Goal: Information Seeking & Learning: Find specific page/section

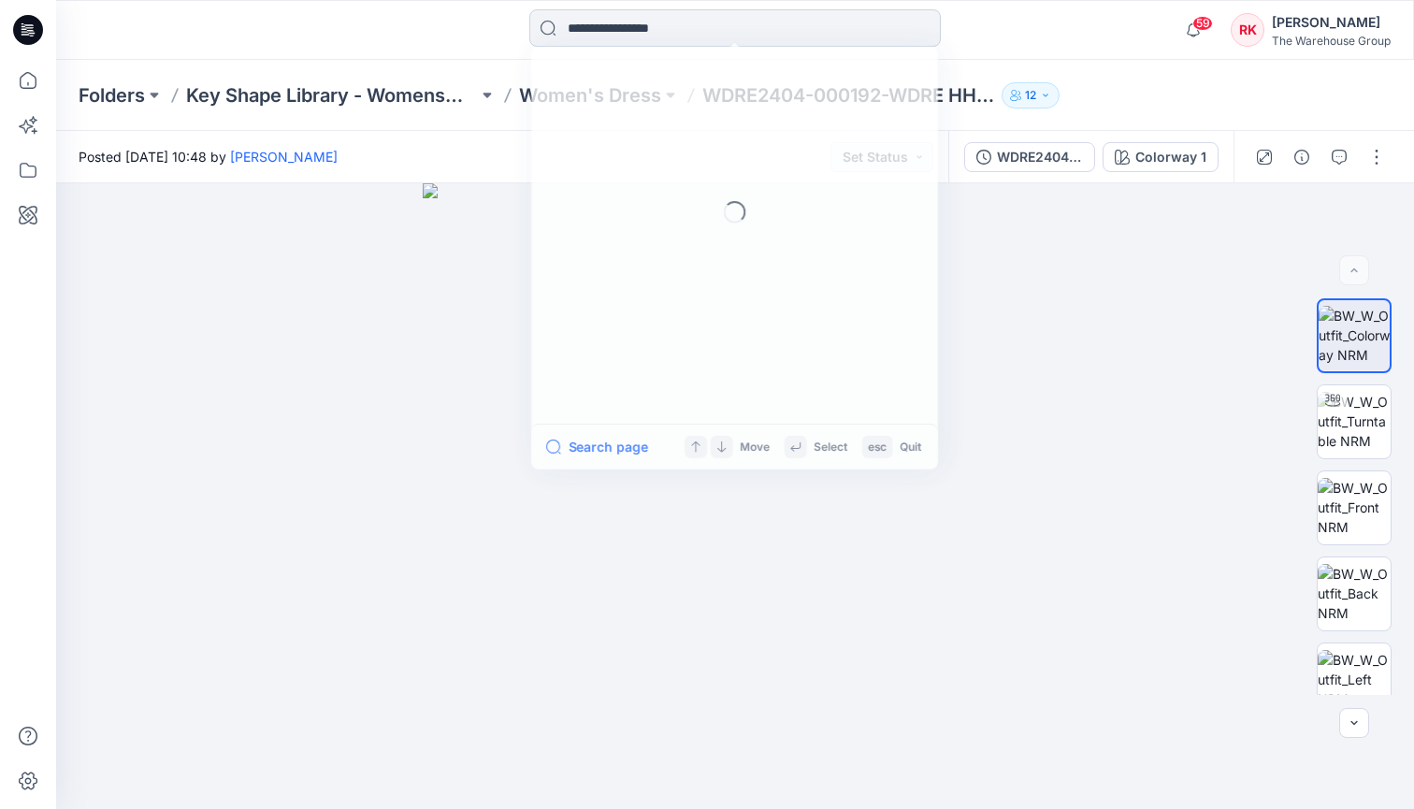
click at [655, 32] on input at bounding box center [735, 27] width 412 height 37
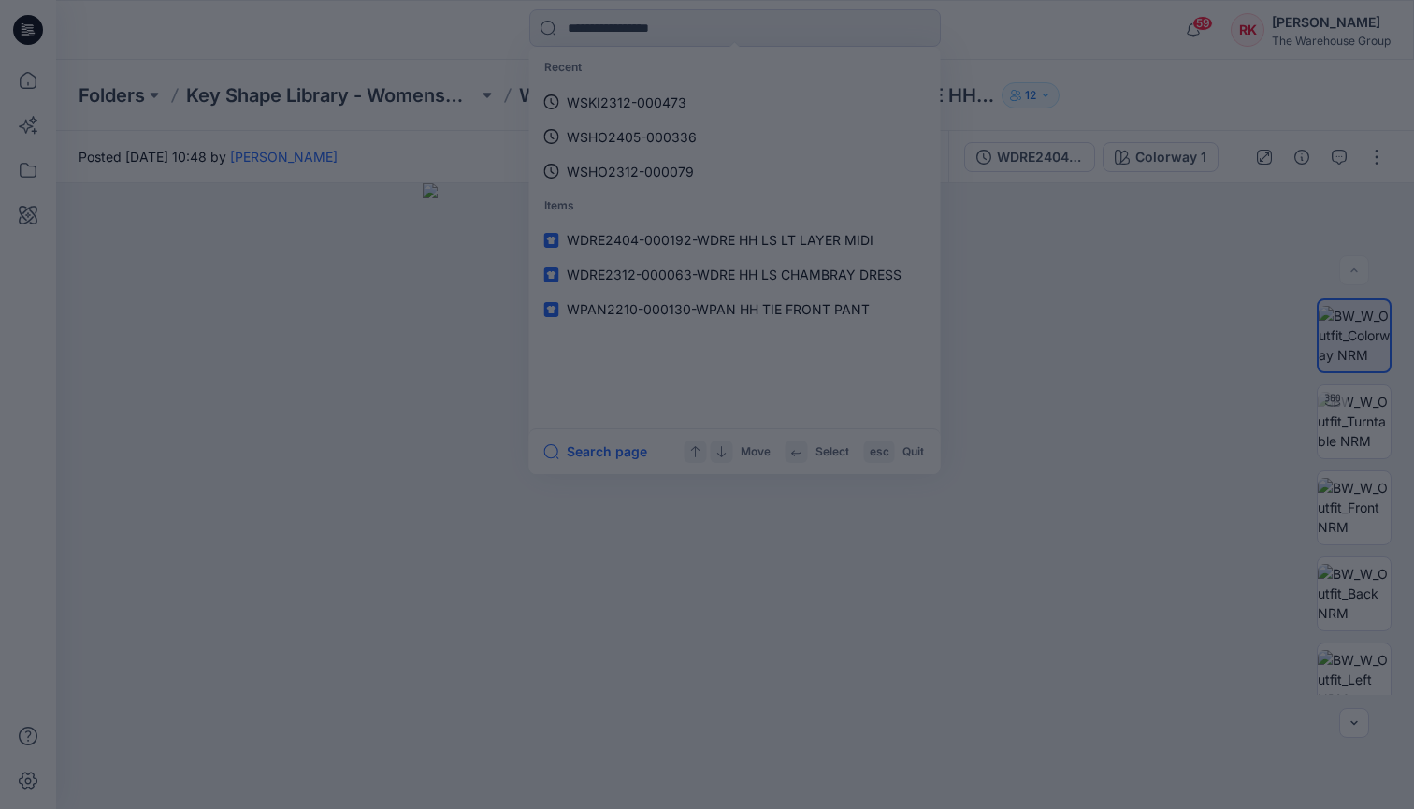
click at [613, 24] on div at bounding box center [707, 404] width 1414 height 809
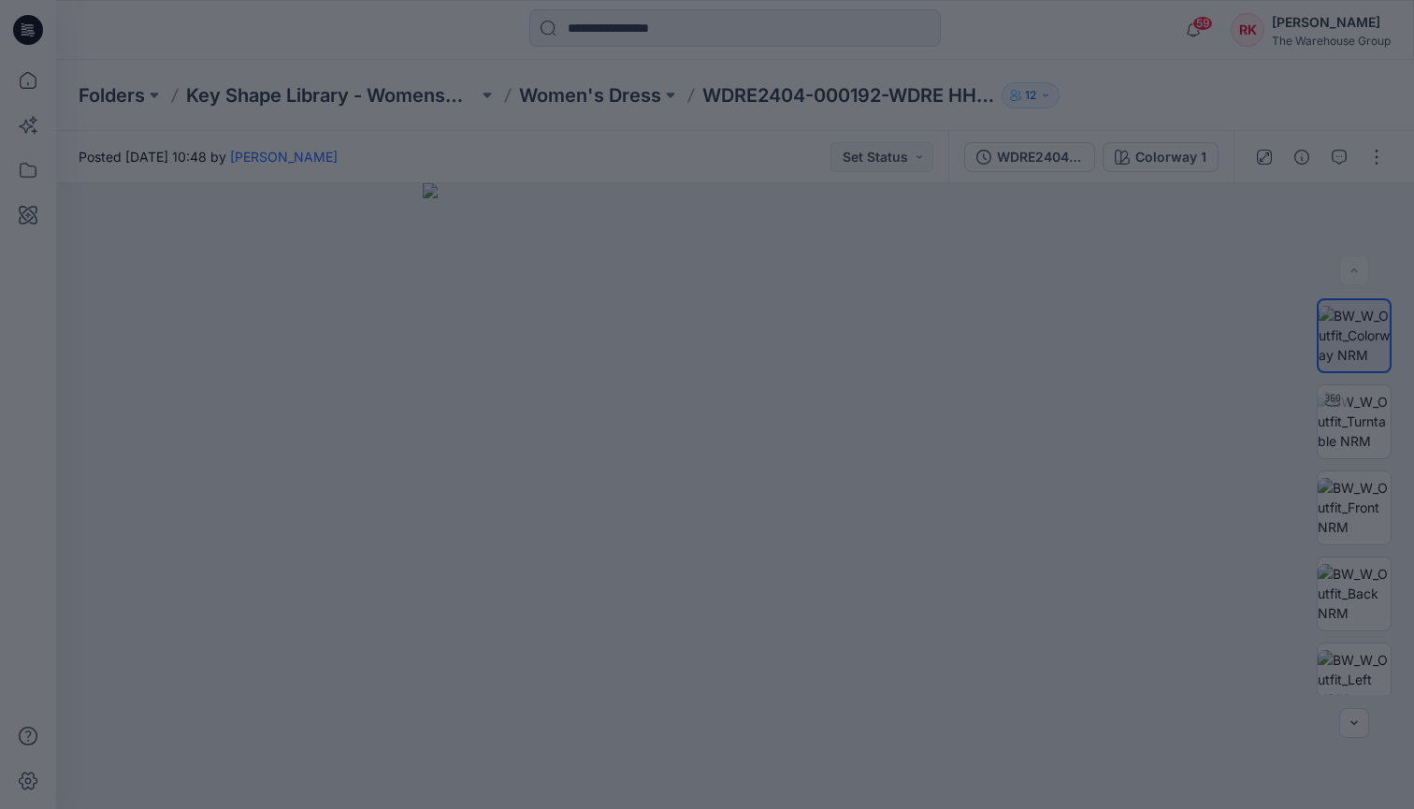
click at [428, 36] on div at bounding box center [707, 404] width 1414 height 809
click at [26, 87] on div at bounding box center [707, 404] width 1414 height 809
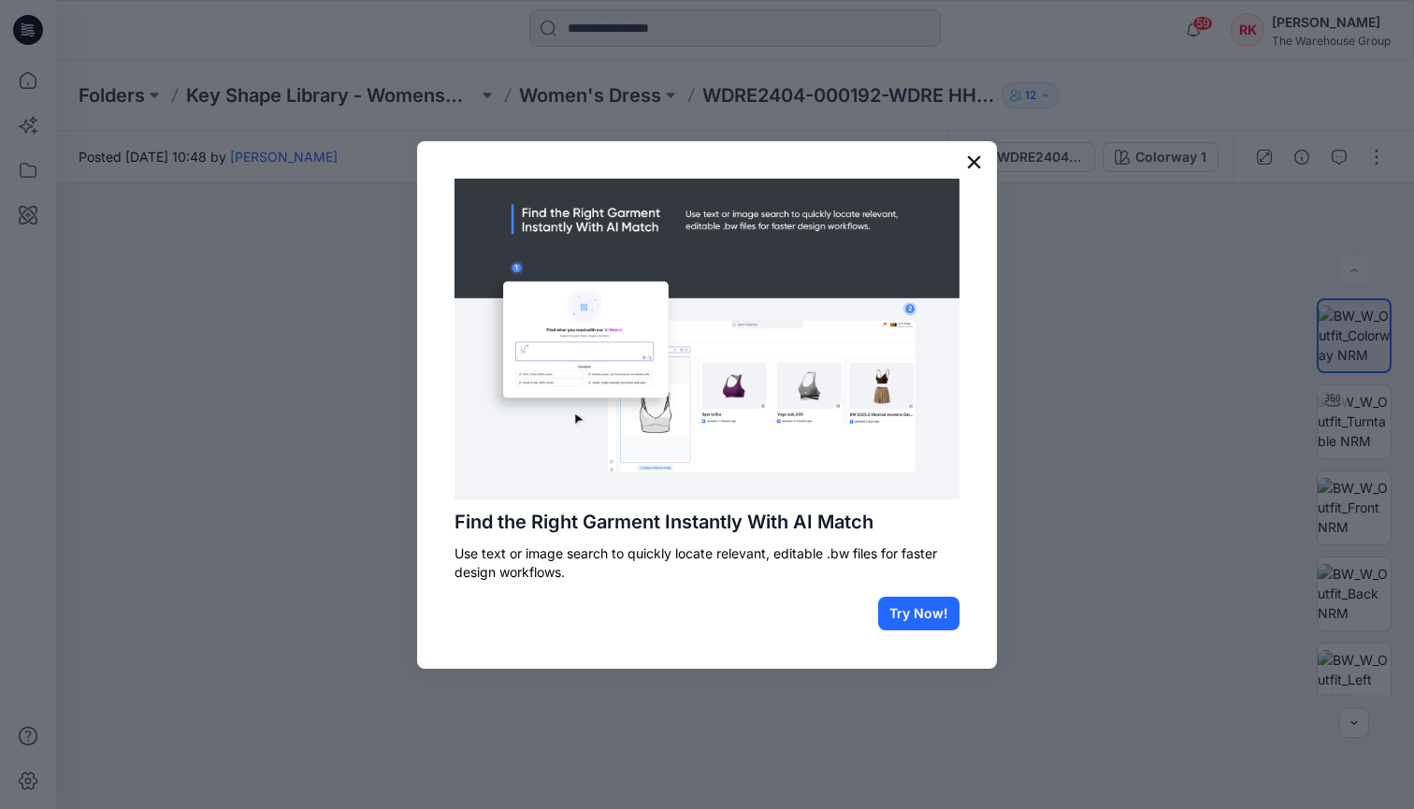
click at [971, 163] on button "×" at bounding box center [974, 162] width 18 height 30
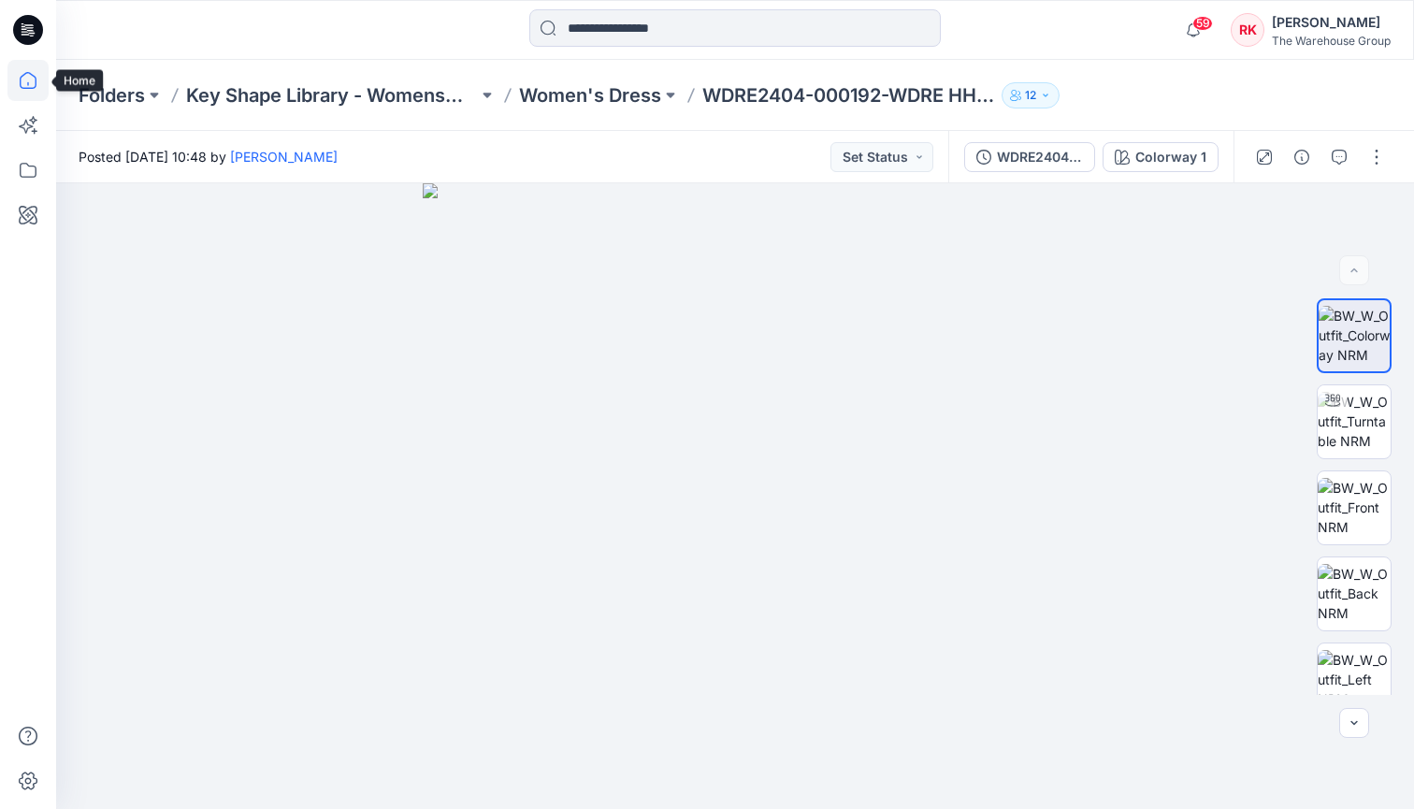
click at [26, 80] on icon at bounding box center [27, 80] width 41 height 41
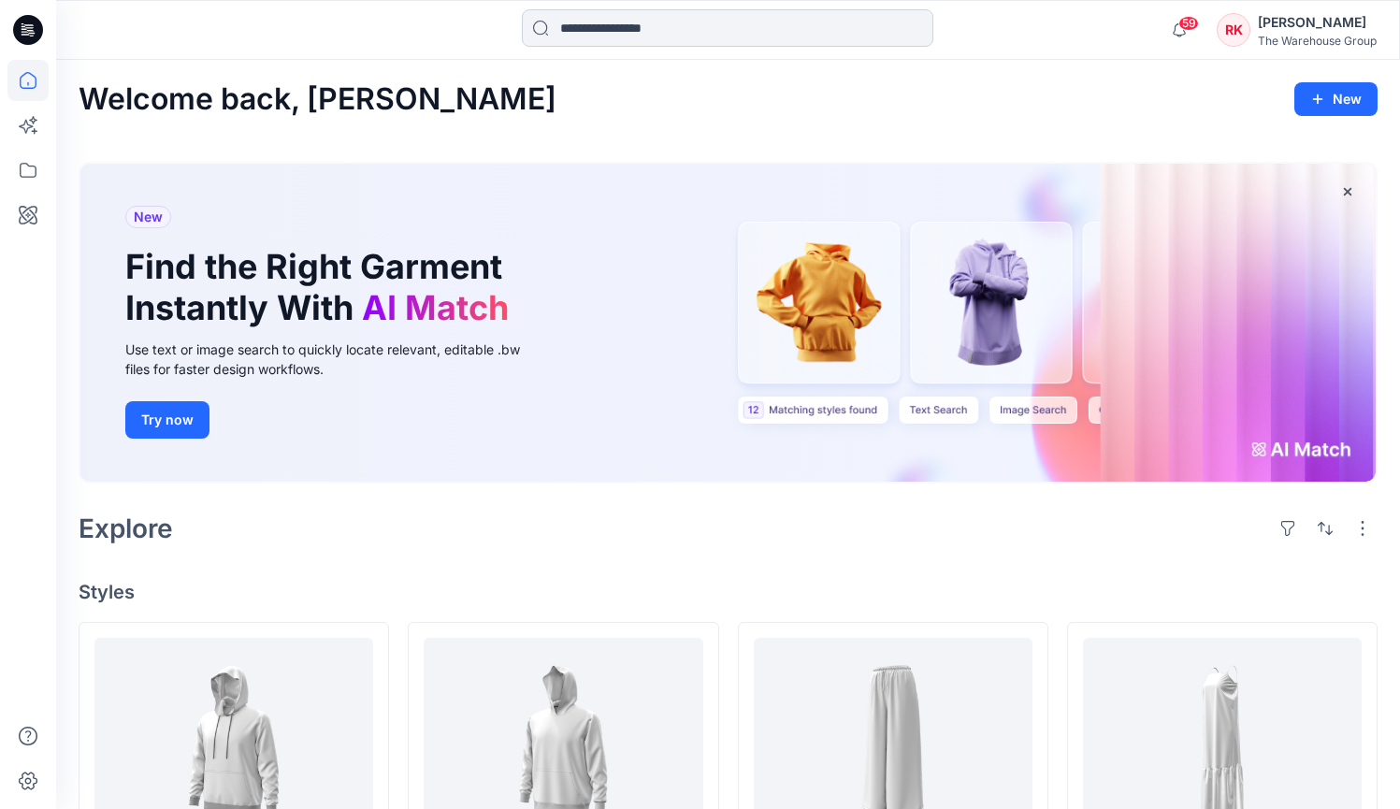
click at [688, 20] on input at bounding box center [728, 27] width 412 height 37
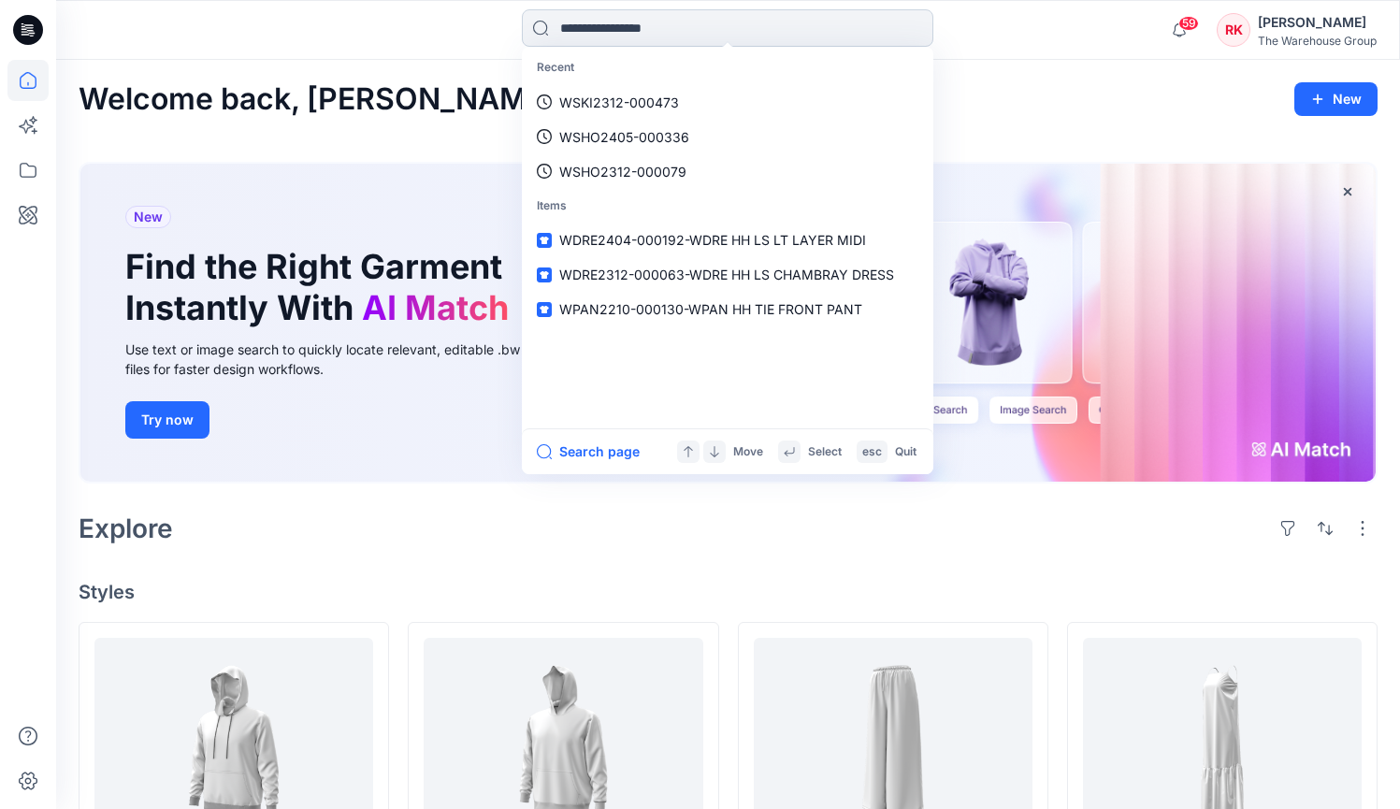
paste input "**********"
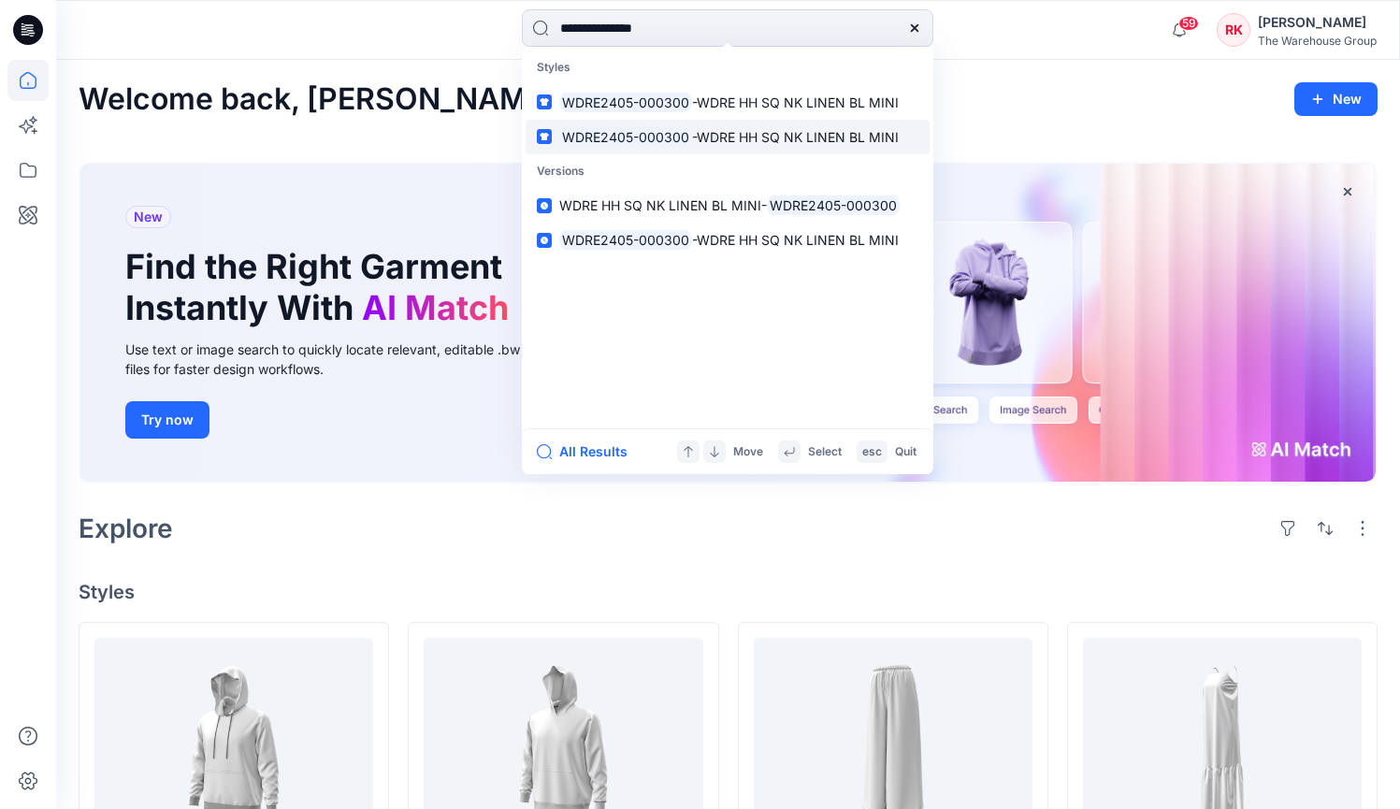
type input "**********"
click at [651, 130] on mark "WDRE2405-000300" at bounding box center [625, 137] width 133 height 22
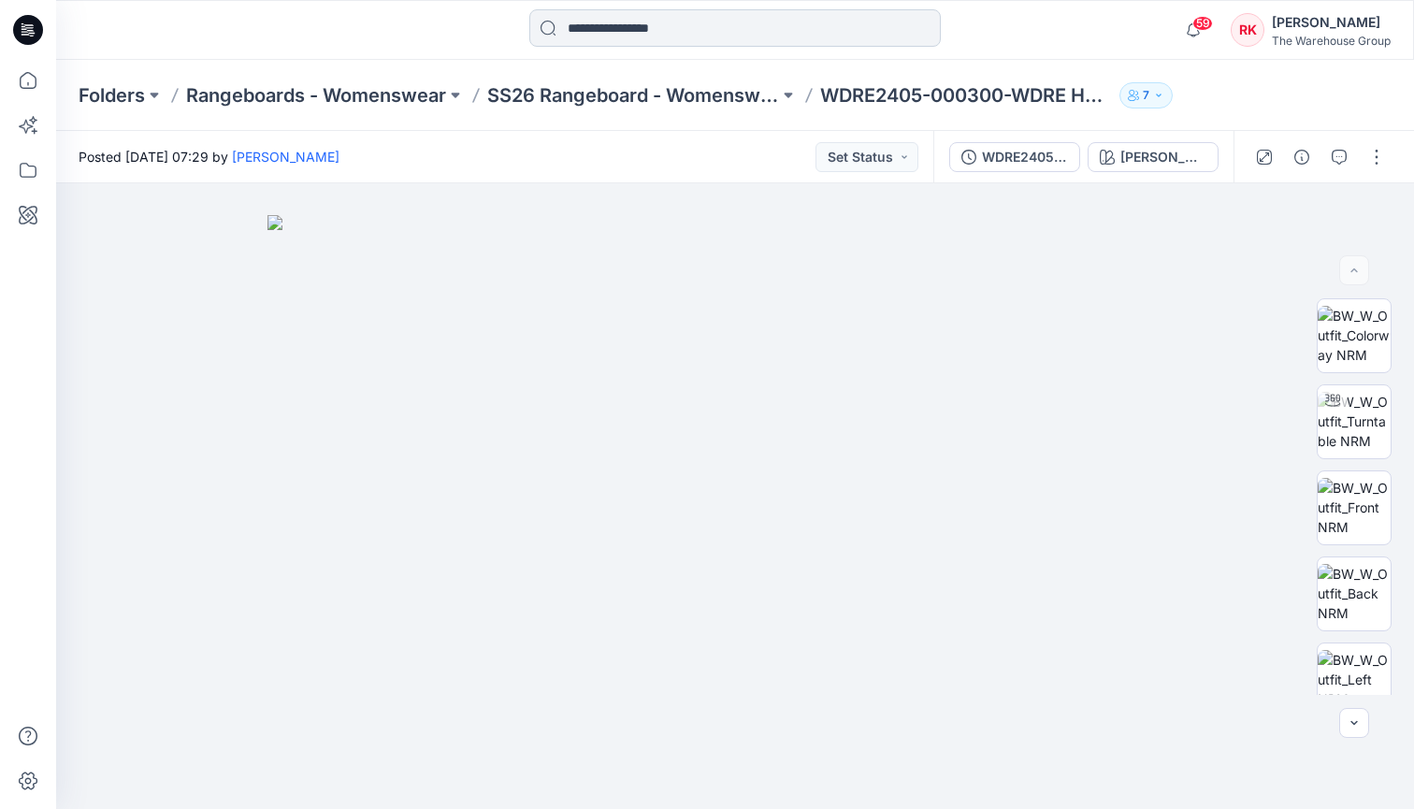
click at [566, 23] on input at bounding box center [735, 27] width 412 height 37
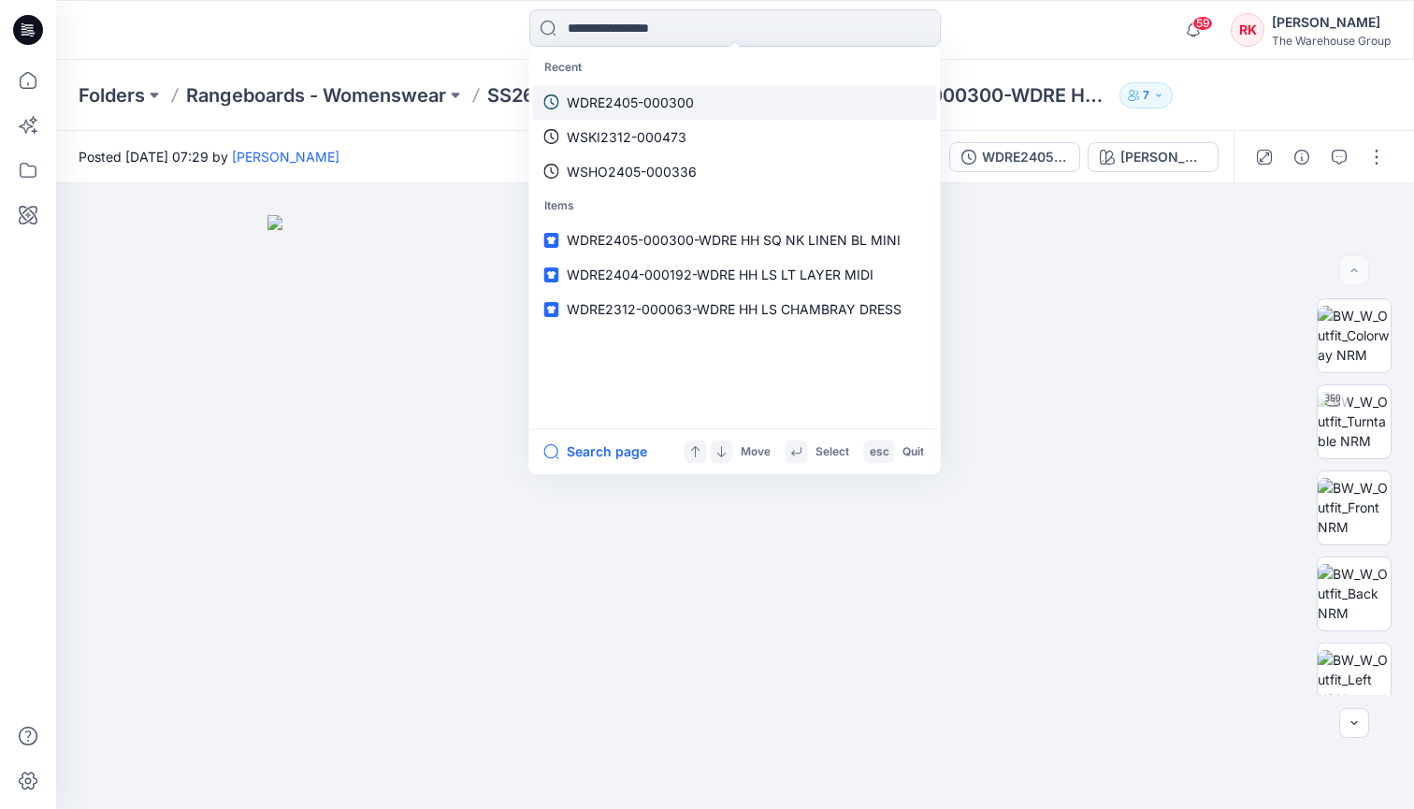
click at [591, 106] on p "WDRE2405-000300" at bounding box center [630, 103] width 127 height 20
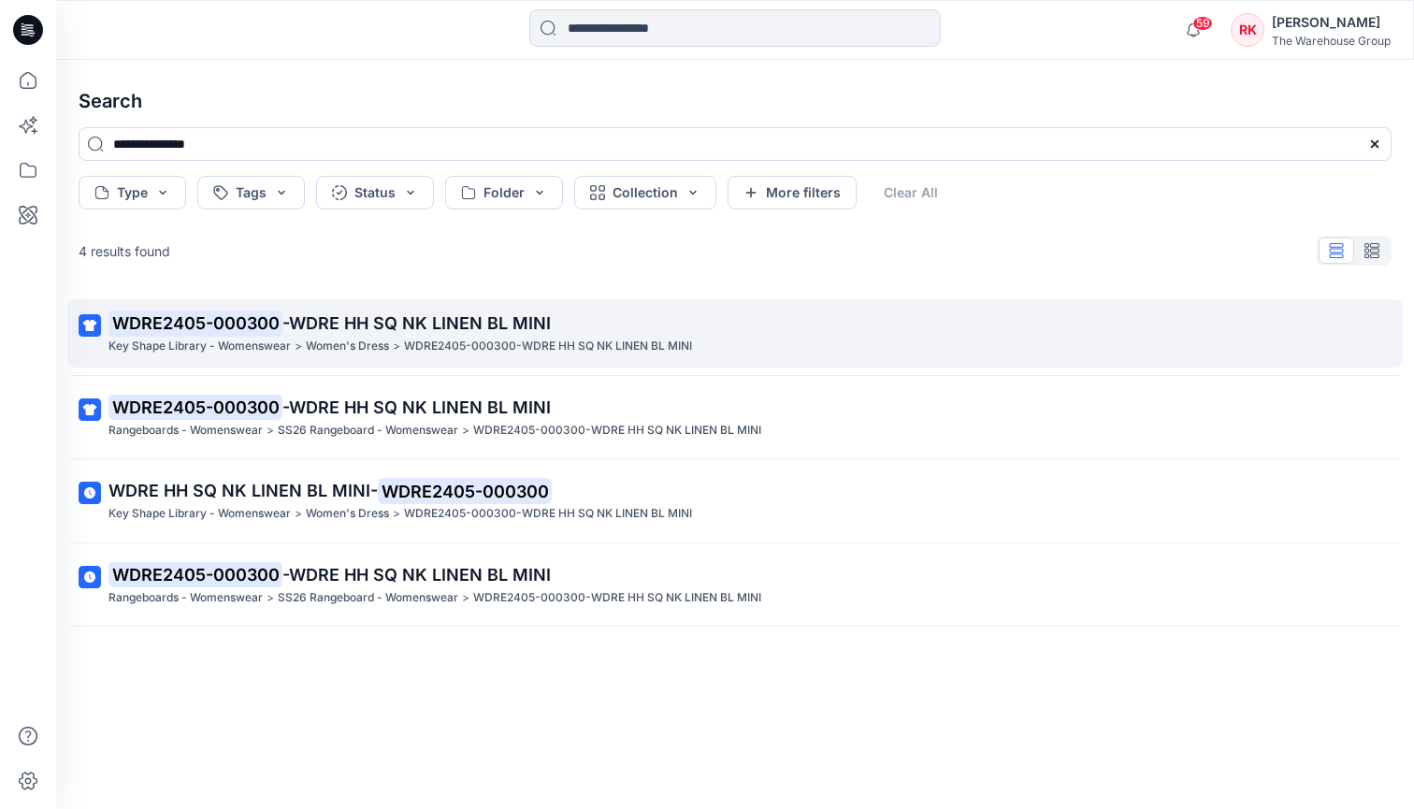
click at [224, 326] on mark "WDRE2405-000300" at bounding box center [196, 323] width 174 height 26
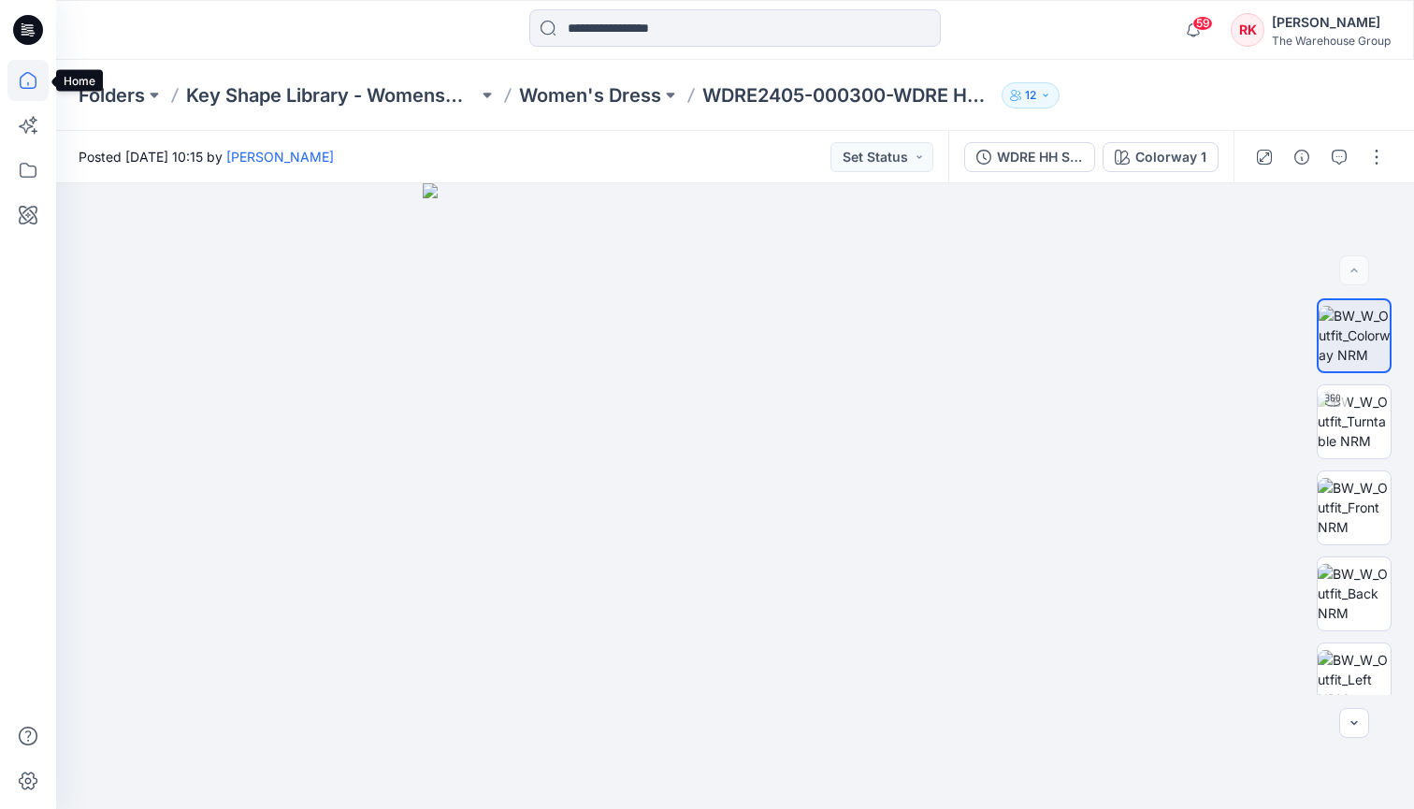
click at [28, 79] on icon at bounding box center [27, 80] width 41 height 41
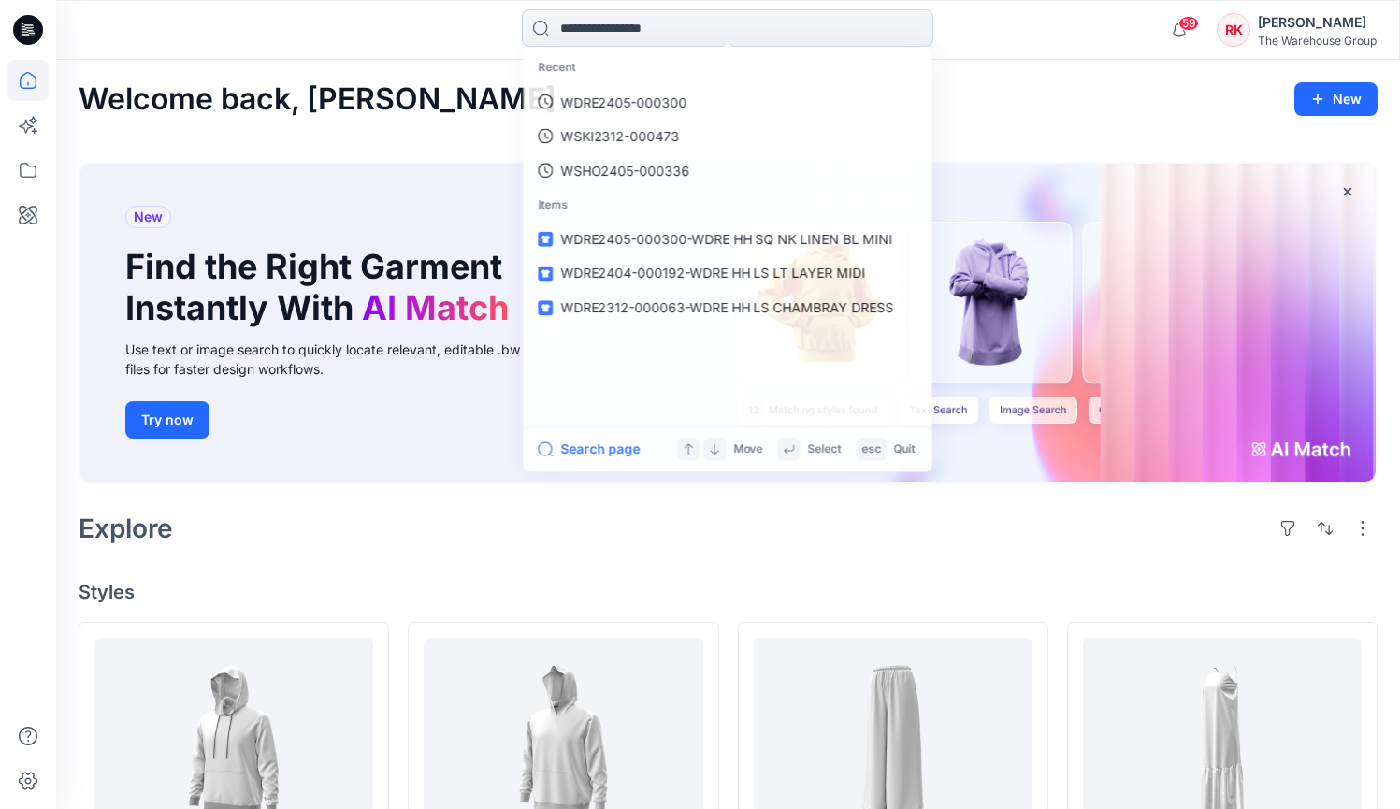
click at [610, 30] on input at bounding box center [728, 27] width 412 height 37
paste input "**********"
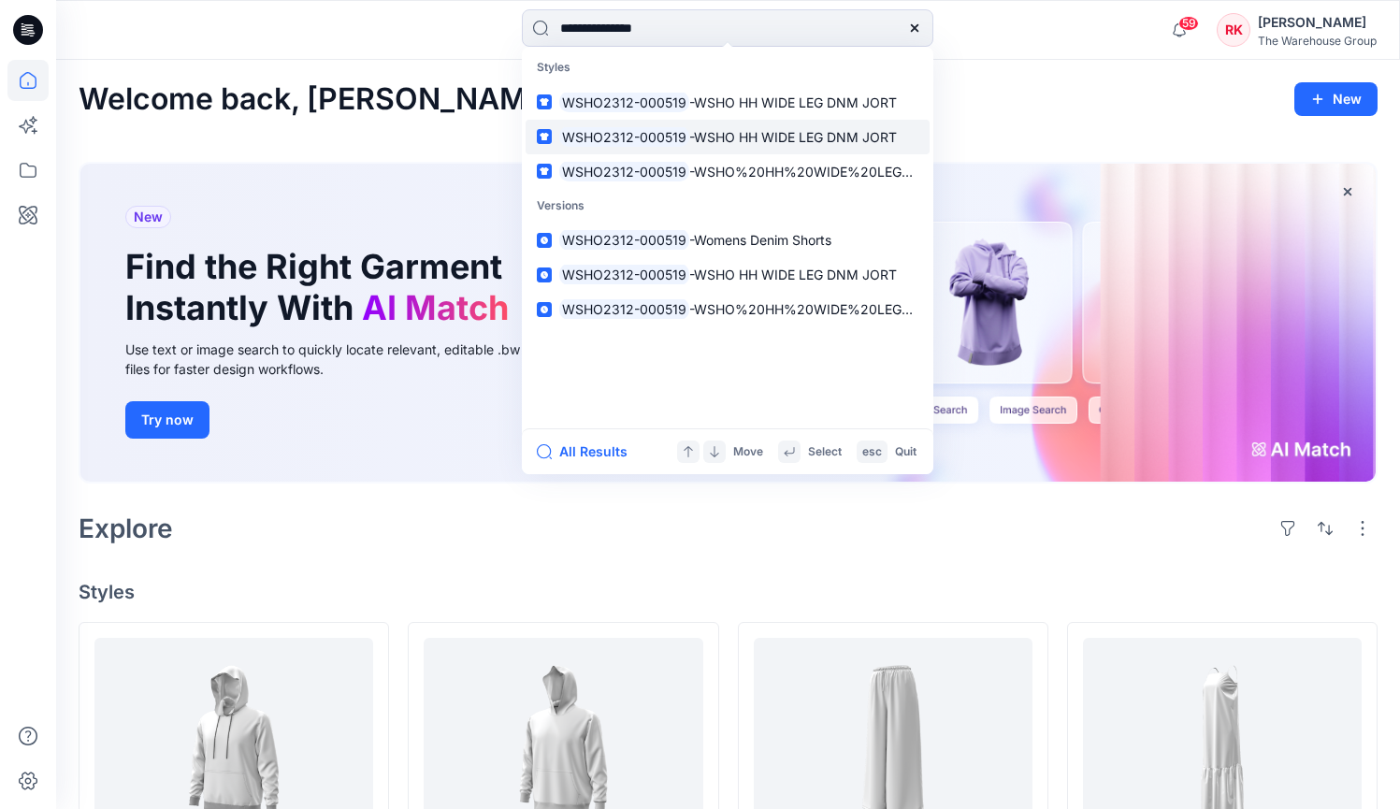
type input "**********"
click at [584, 139] on mark "WSHO2312-000519" at bounding box center [624, 137] width 130 height 22
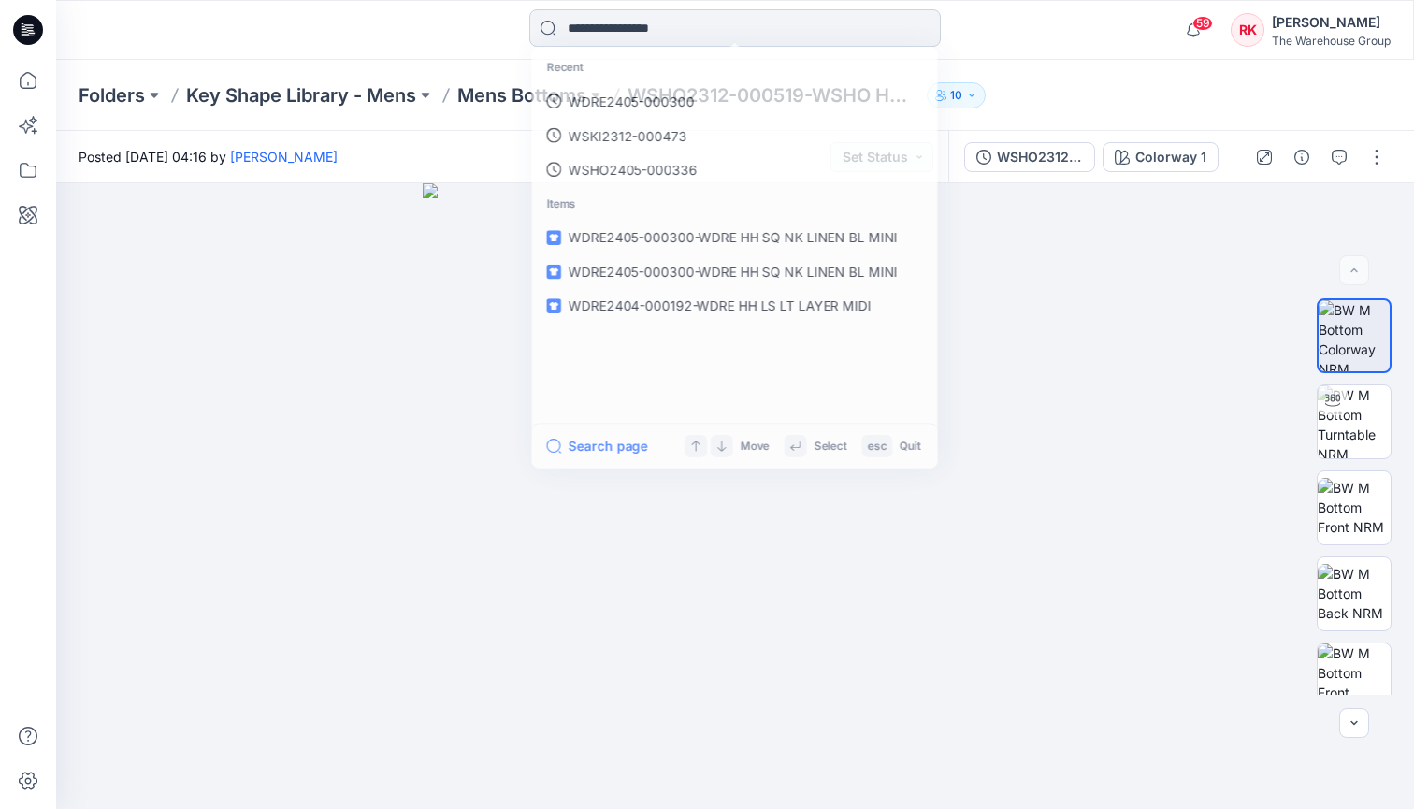
click at [632, 32] on input at bounding box center [735, 27] width 412 height 37
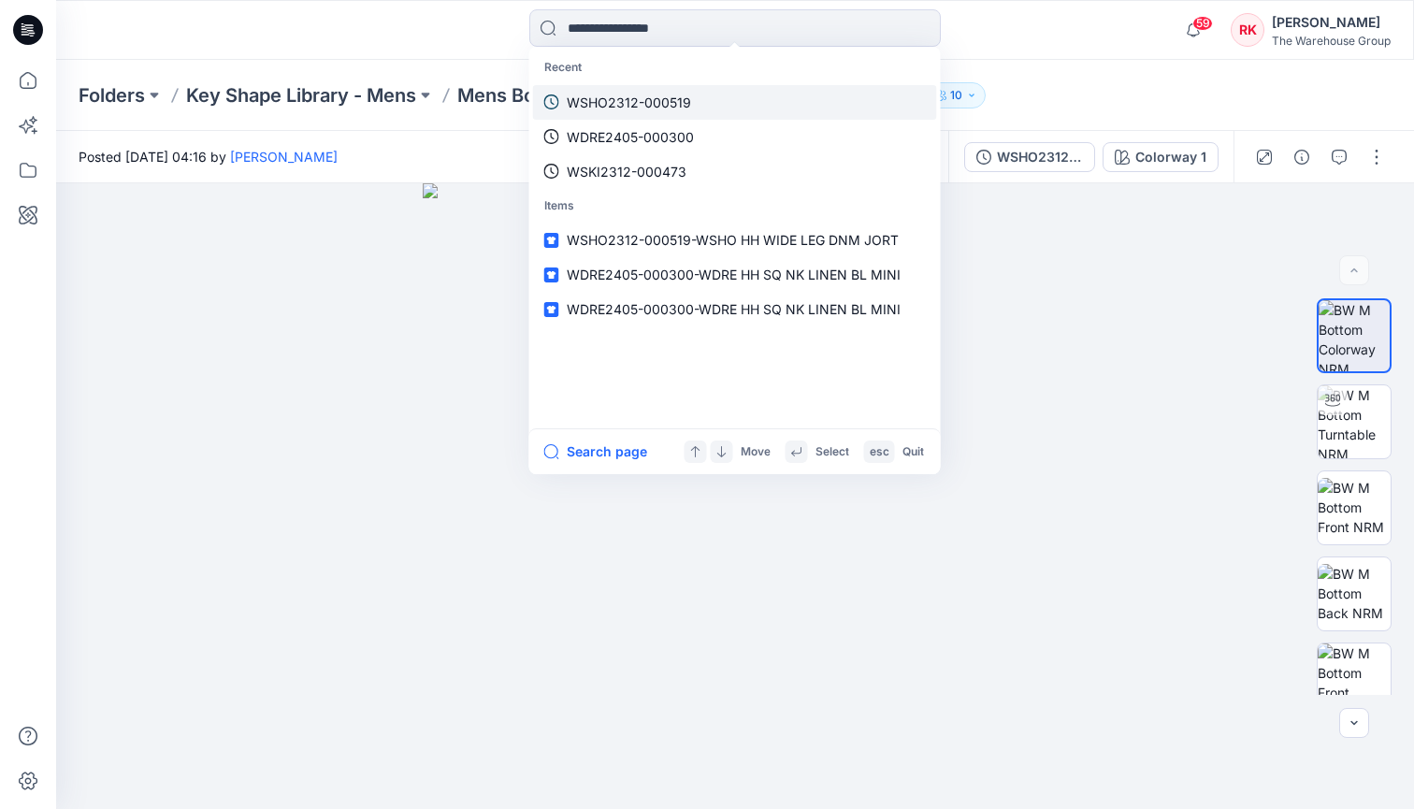
click at [601, 100] on p "WSHO2312-000519" at bounding box center [629, 103] width 124 height 20
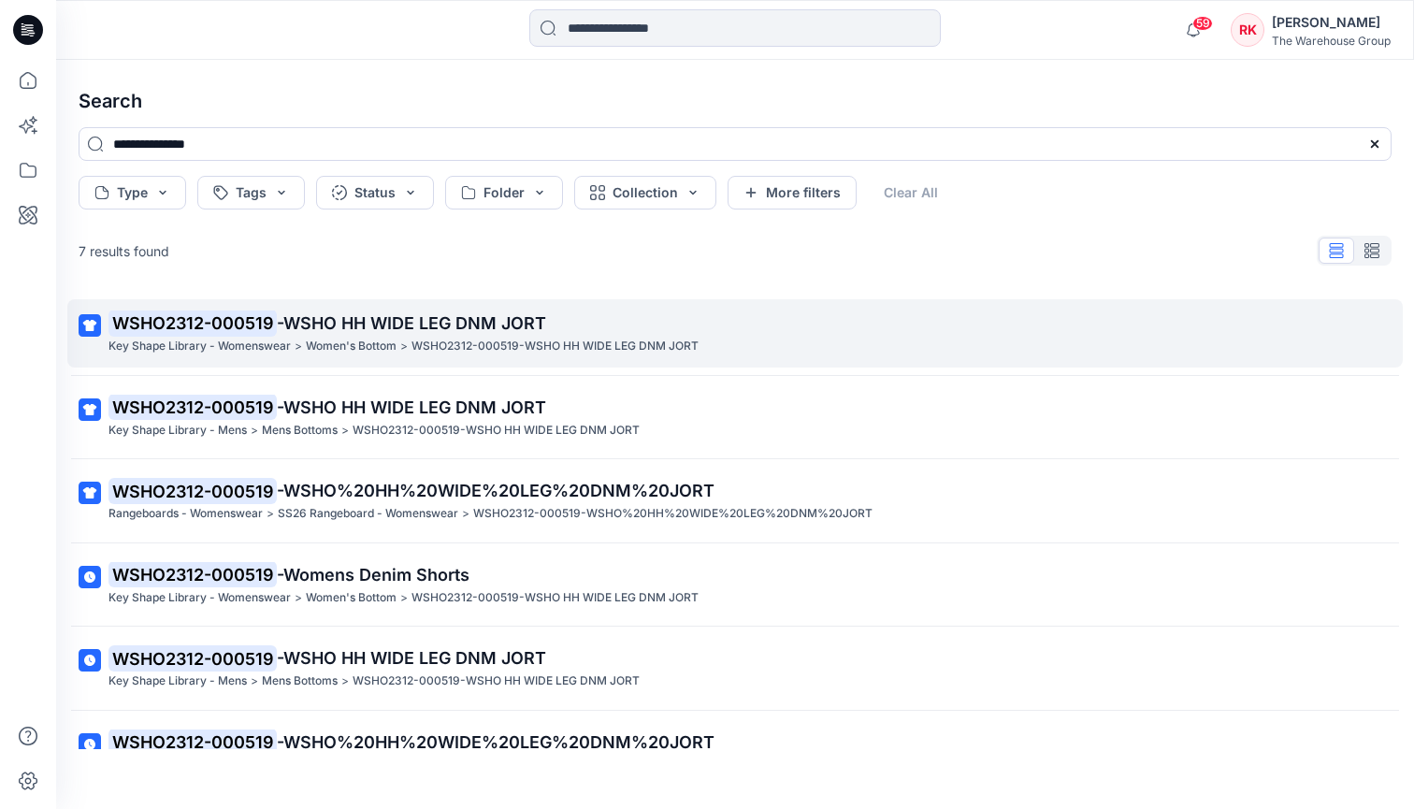
click at [283, 316] on span "-WSHO HH WIDE LEG DNM JORT" at bounding box center [411, 323] width 269 height 20
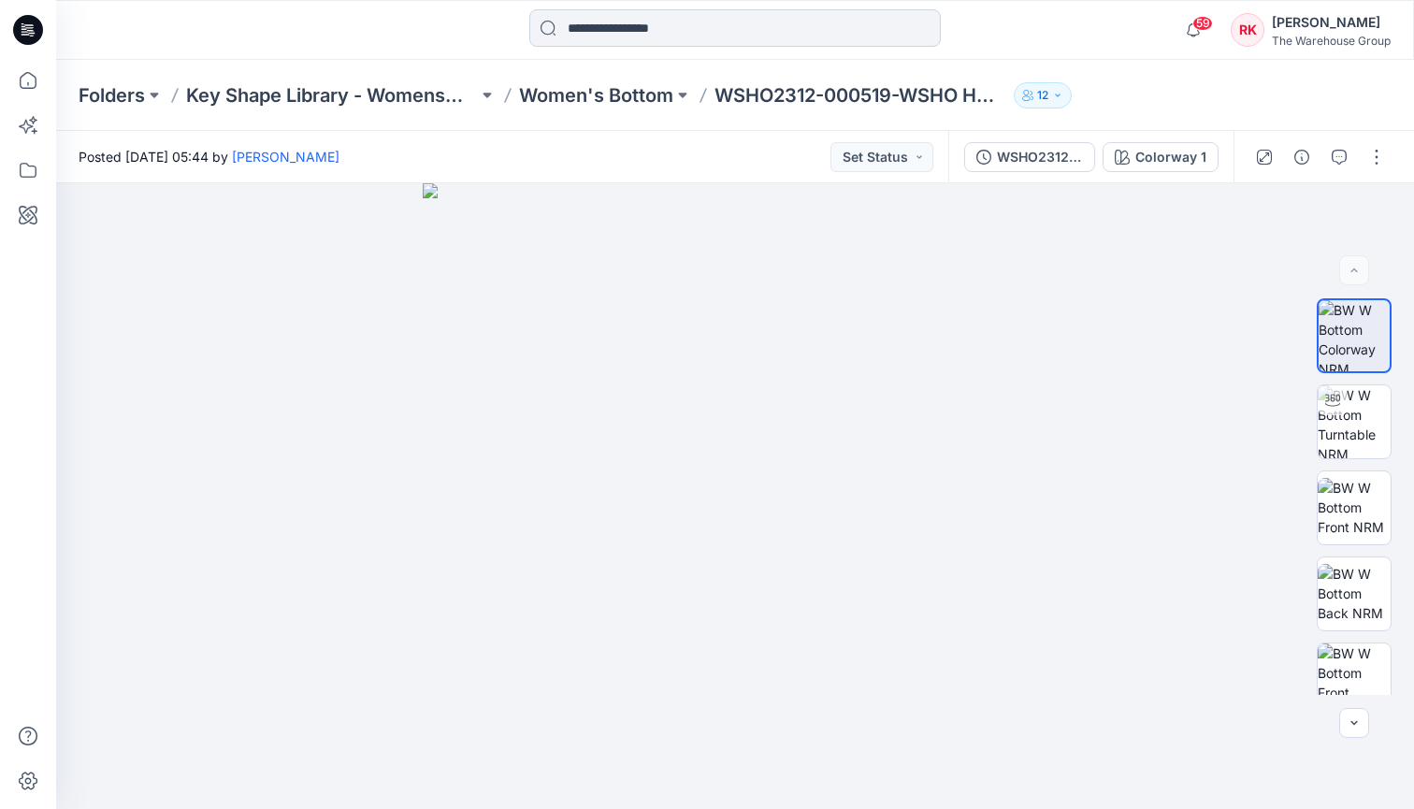
click at [586, 29] on input at bounding box center [735, 27] width 412 height 37
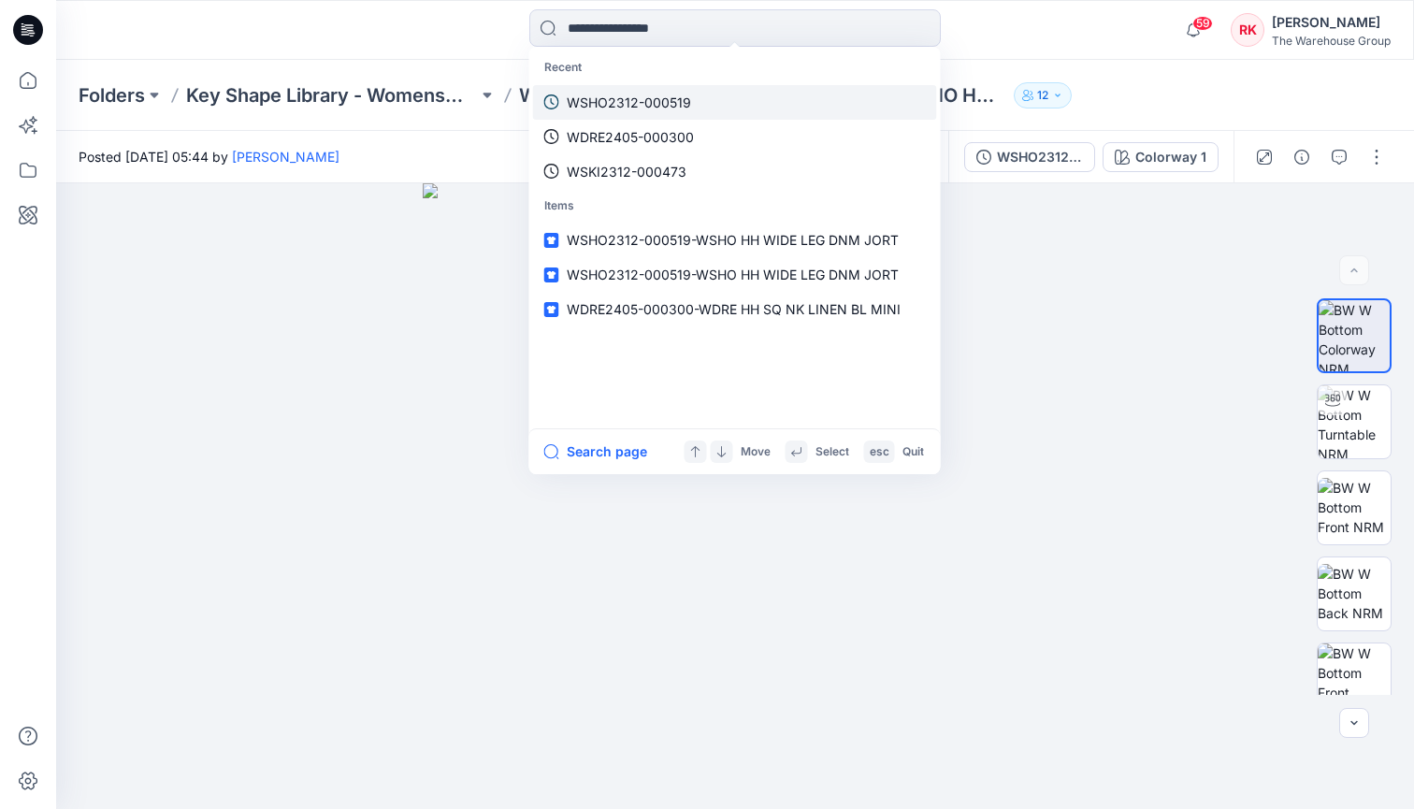
click at [594, 103] on p "WSHO2312-000519" at bounding box center [629, 103] width 124 height 20
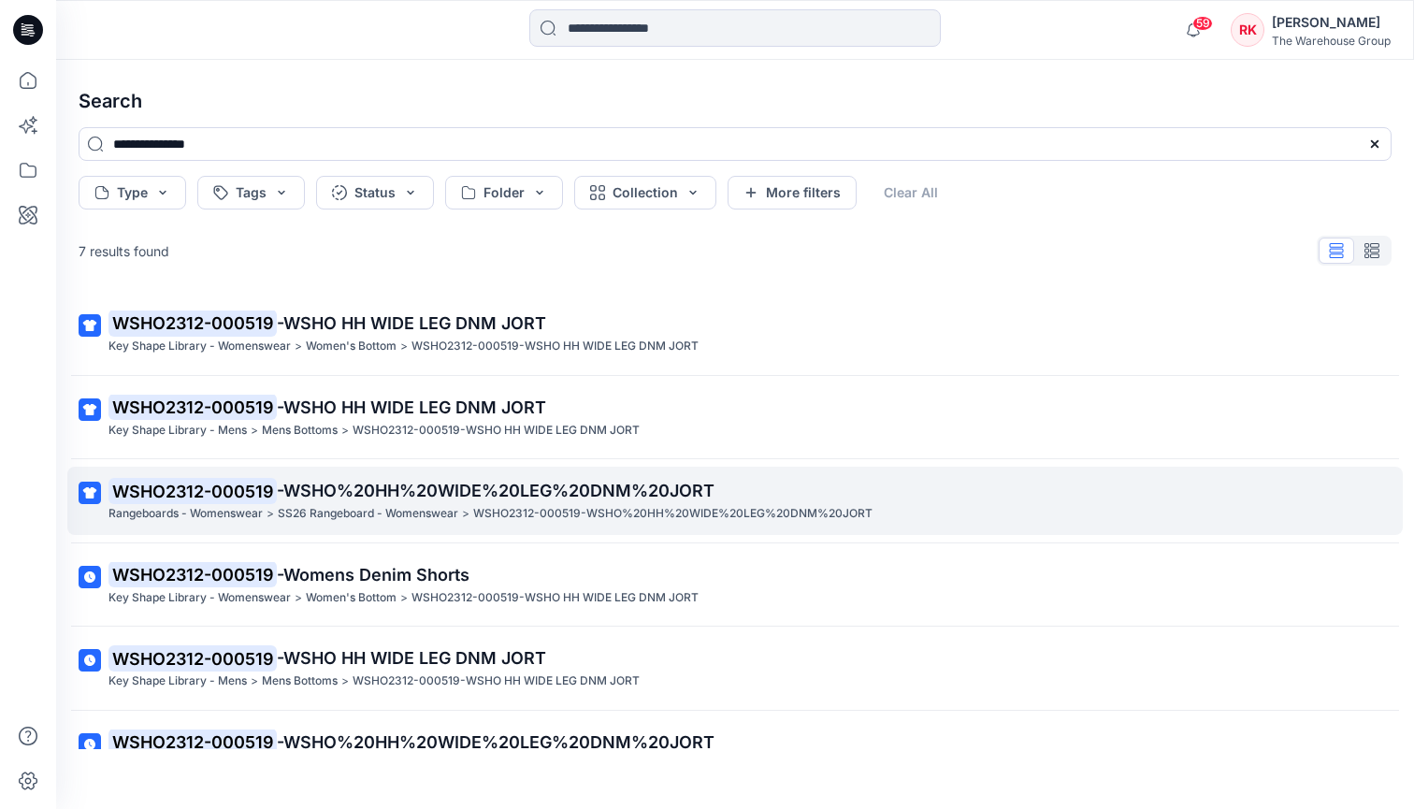
click at [244, 487] on mark "WSHO2312-000519" at bounding box center [193, 491] width 168 height 26
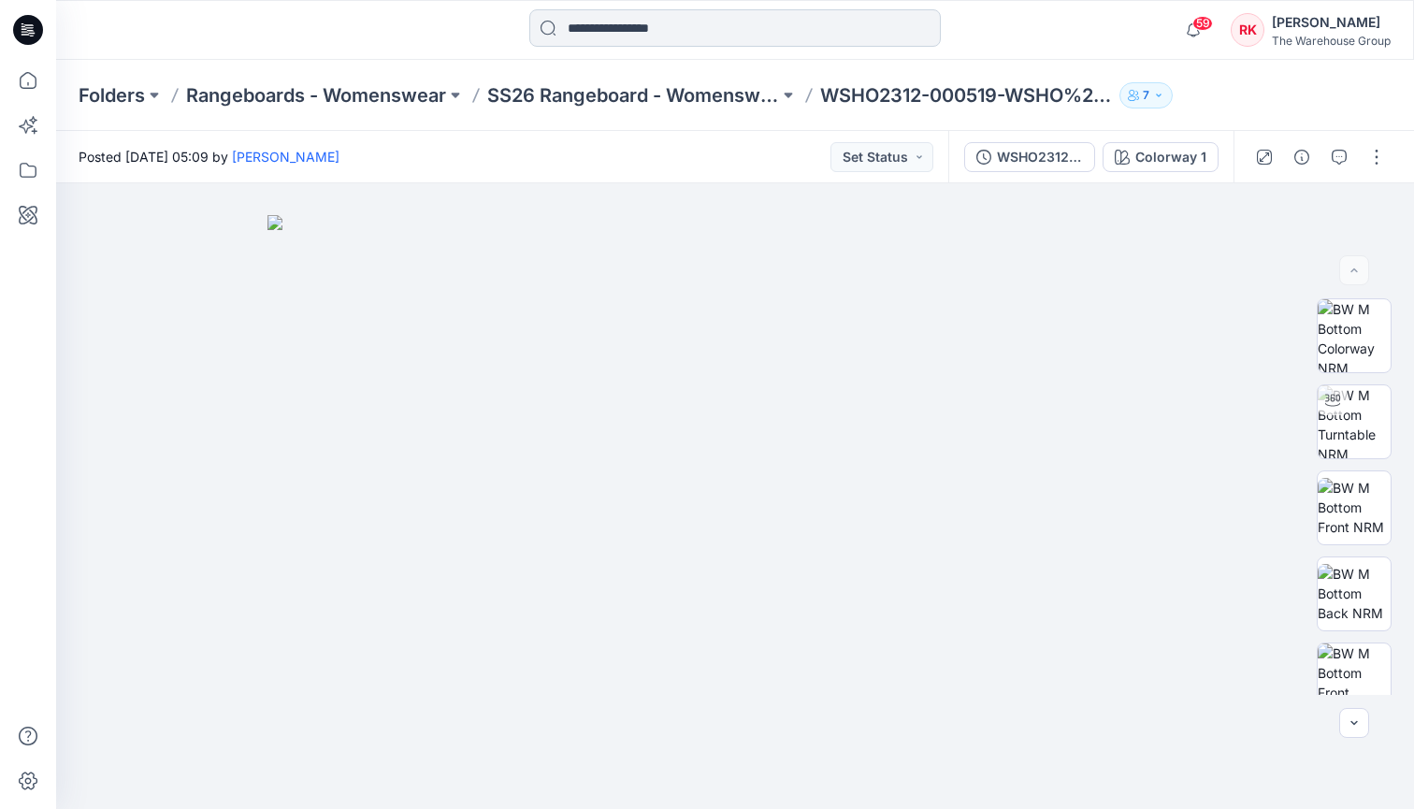
click at [775, 31] on input at bounding box center [735, 27] width 412 height 37
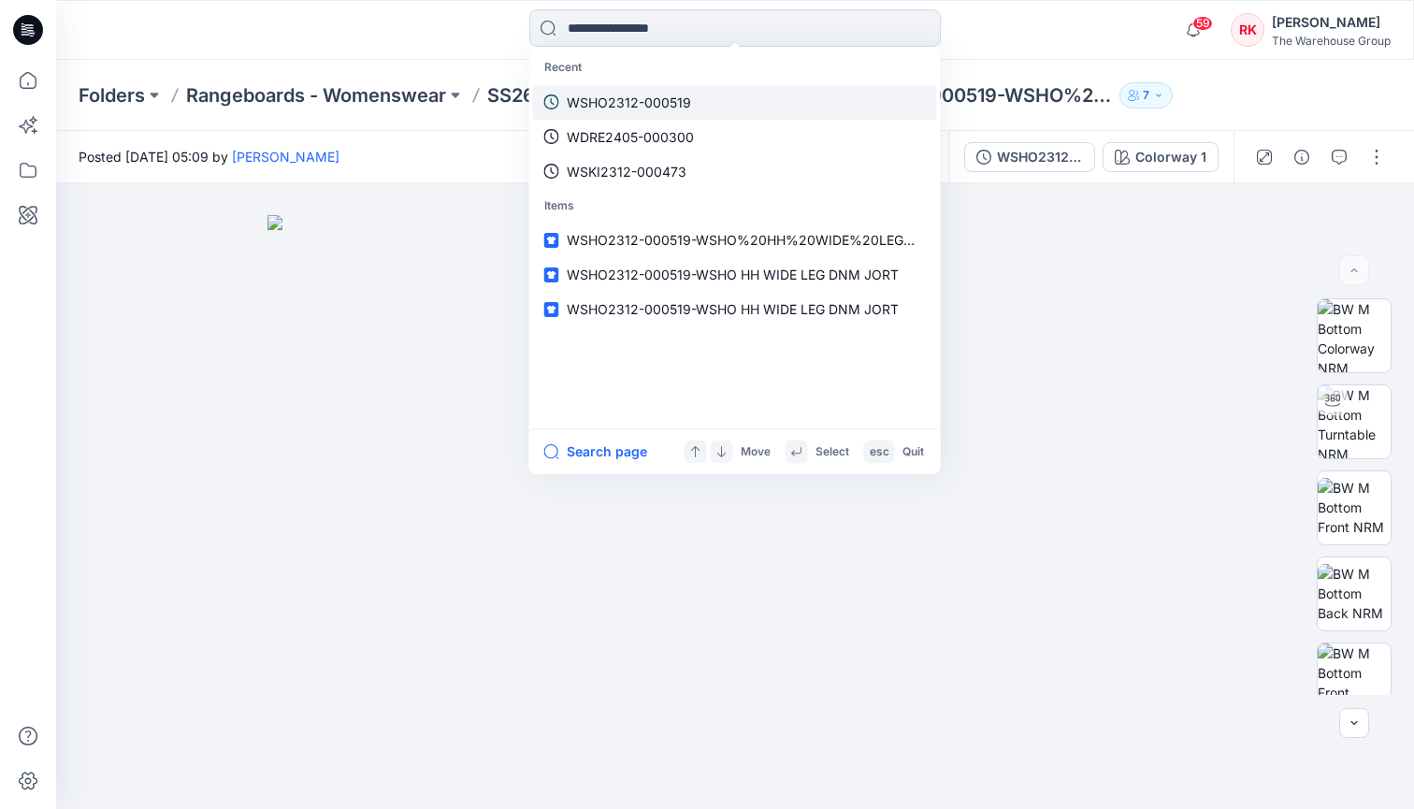
click at [630, 102] on p "WSHO2312-000519" at bounding box center [629, 103] width 124 height 20
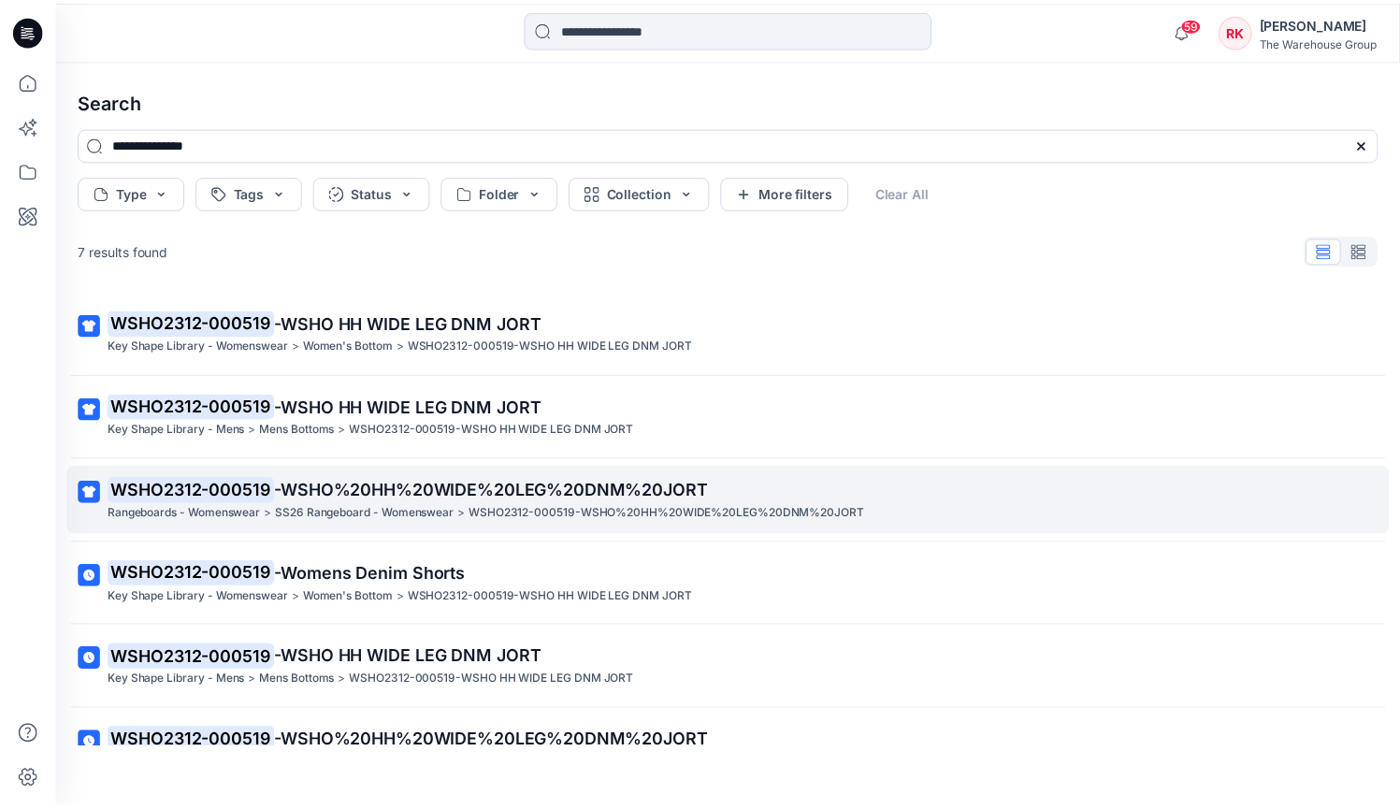
scroll to position [194, 0]
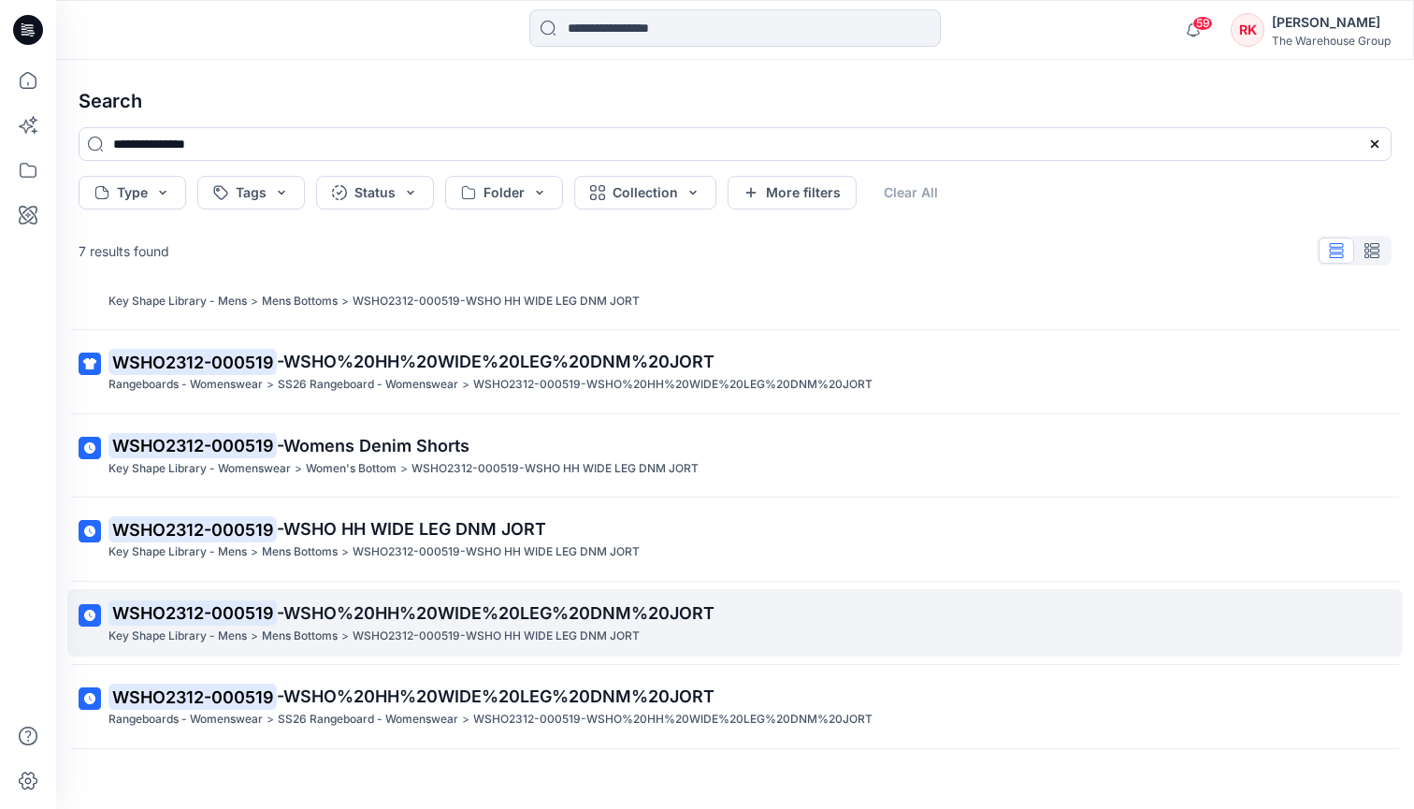
click at [250, 600] on mark "WSHO2312-000519" at bounding box center [193, 613] width 168 height 26
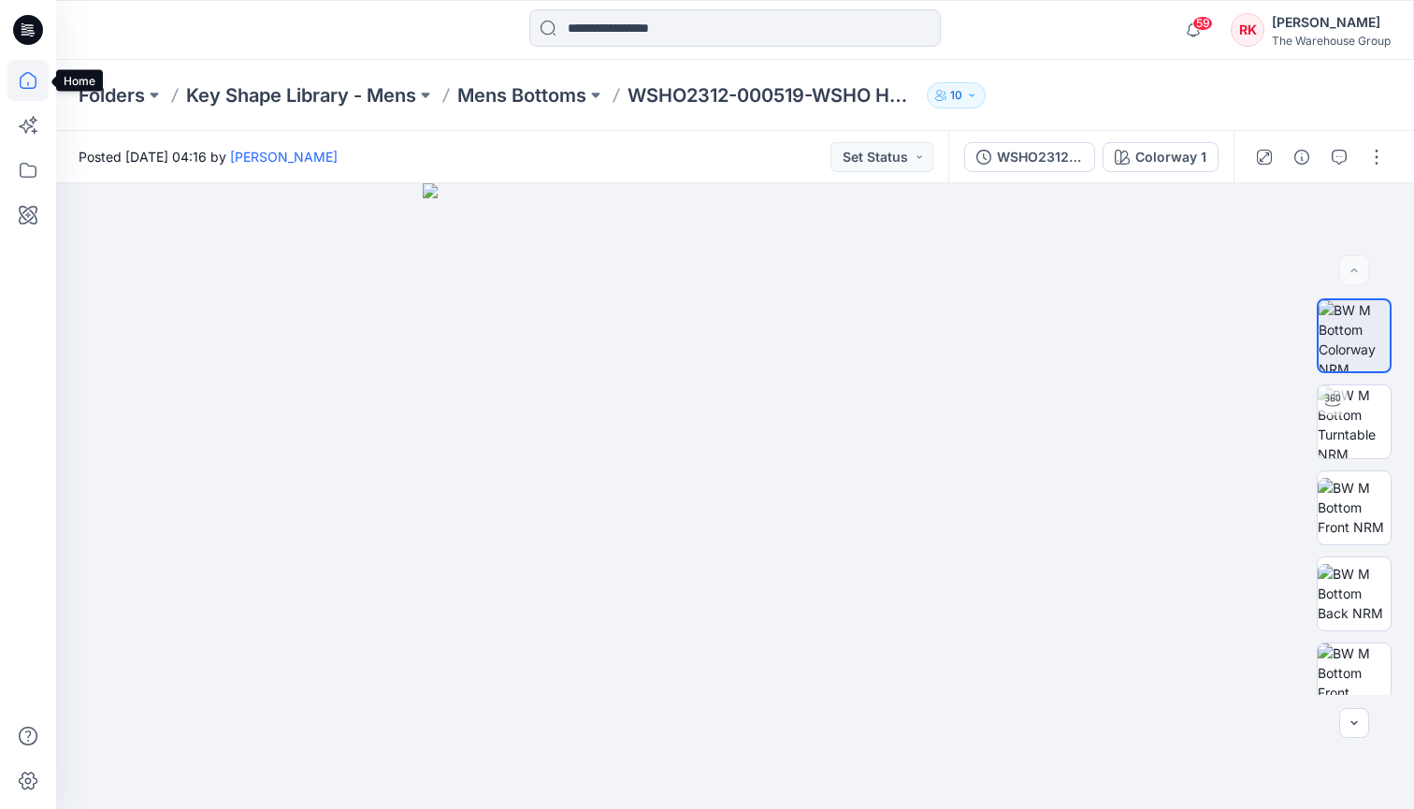
click at [28, 80] on icon at bounding box center [27, 80] width 41 height 41
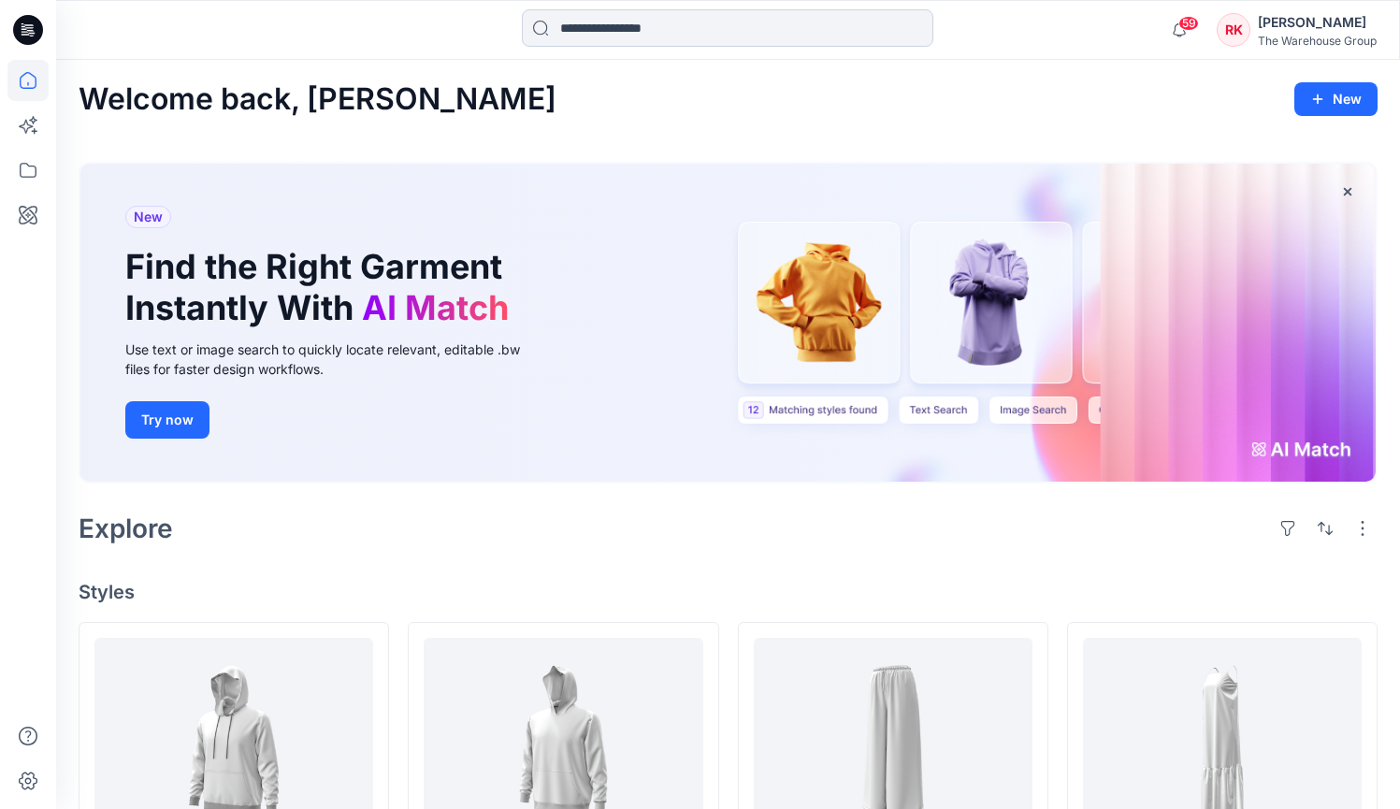
click at [571, 29] on input at bounding box center [728, 27] width 412 height 37
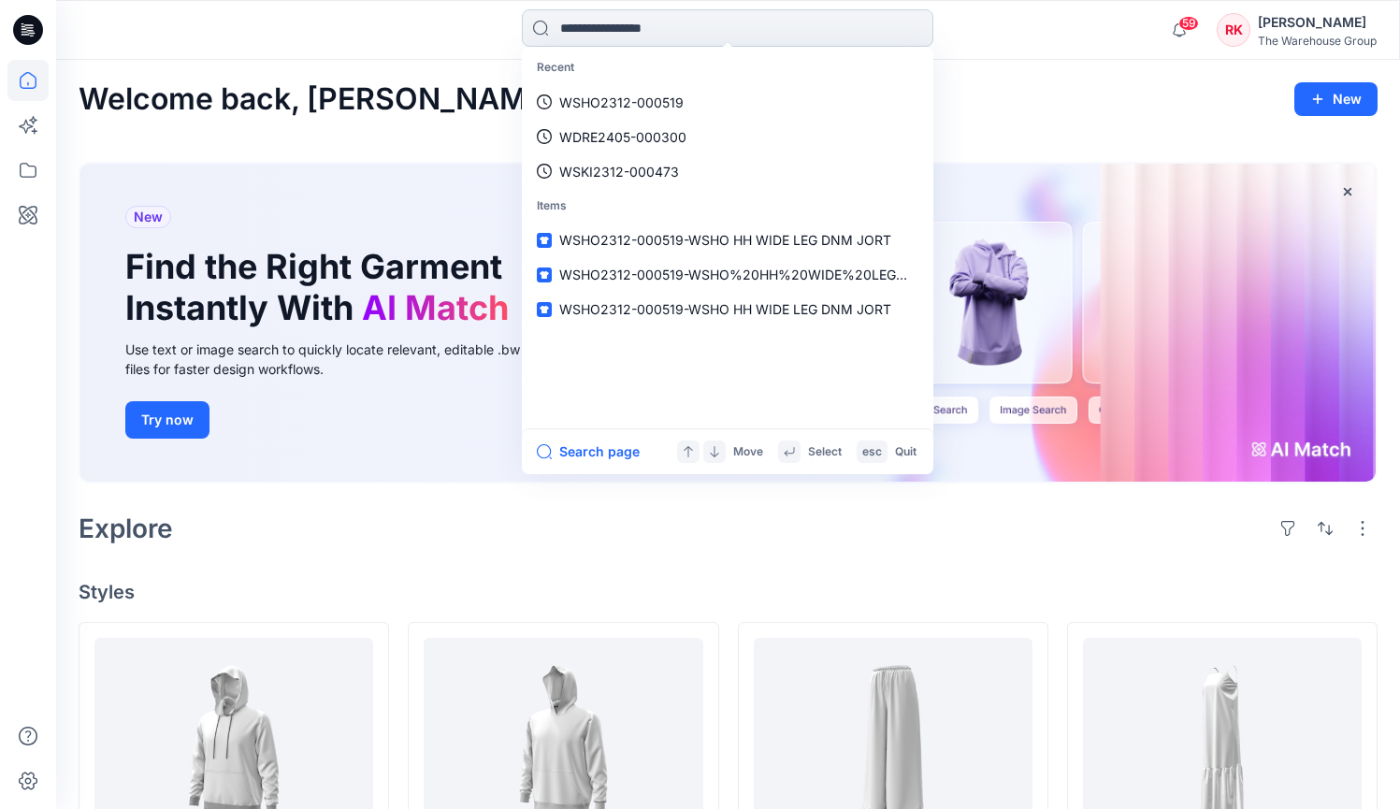
paste input "**********"
type input "**********"
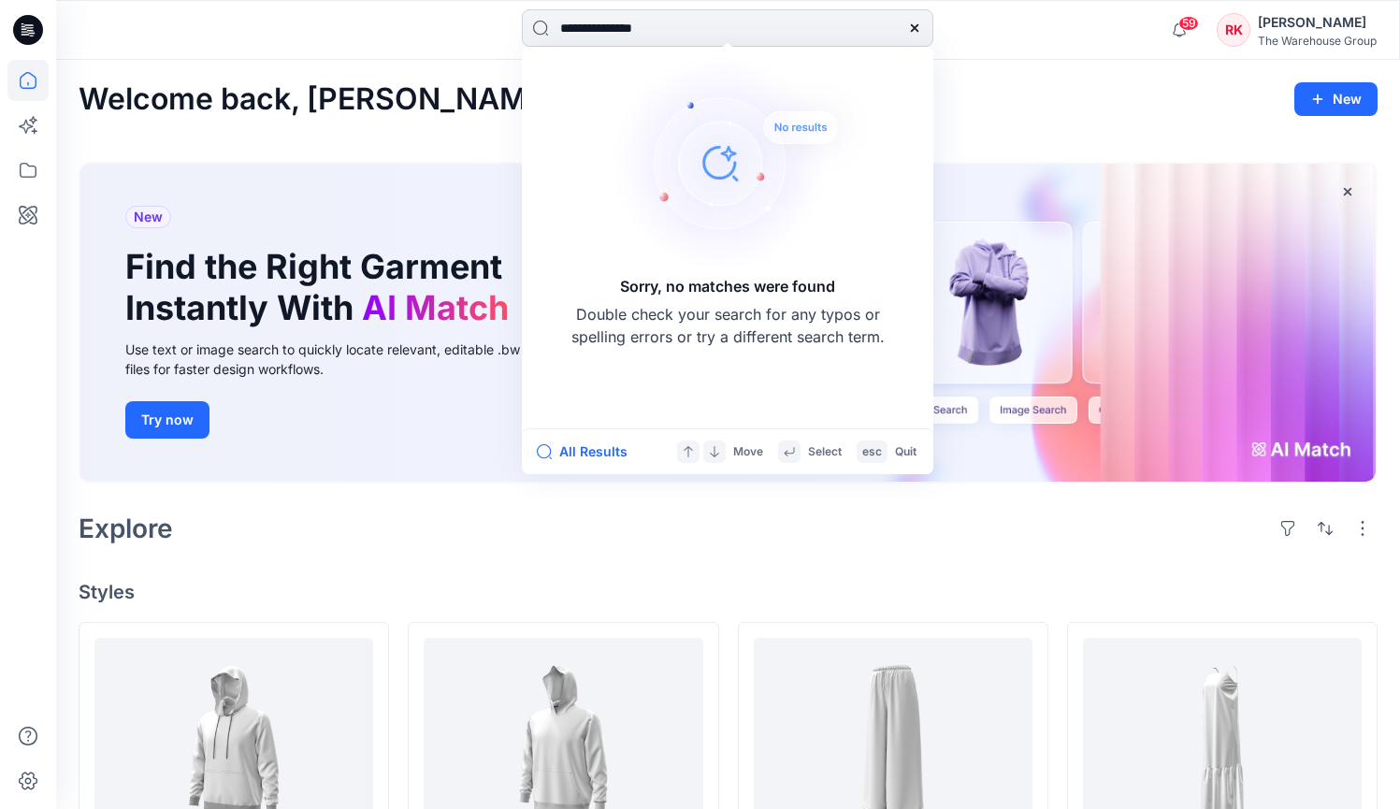
click at [912, 24] on icon at bounding box center [914, 27] width 7 height 7
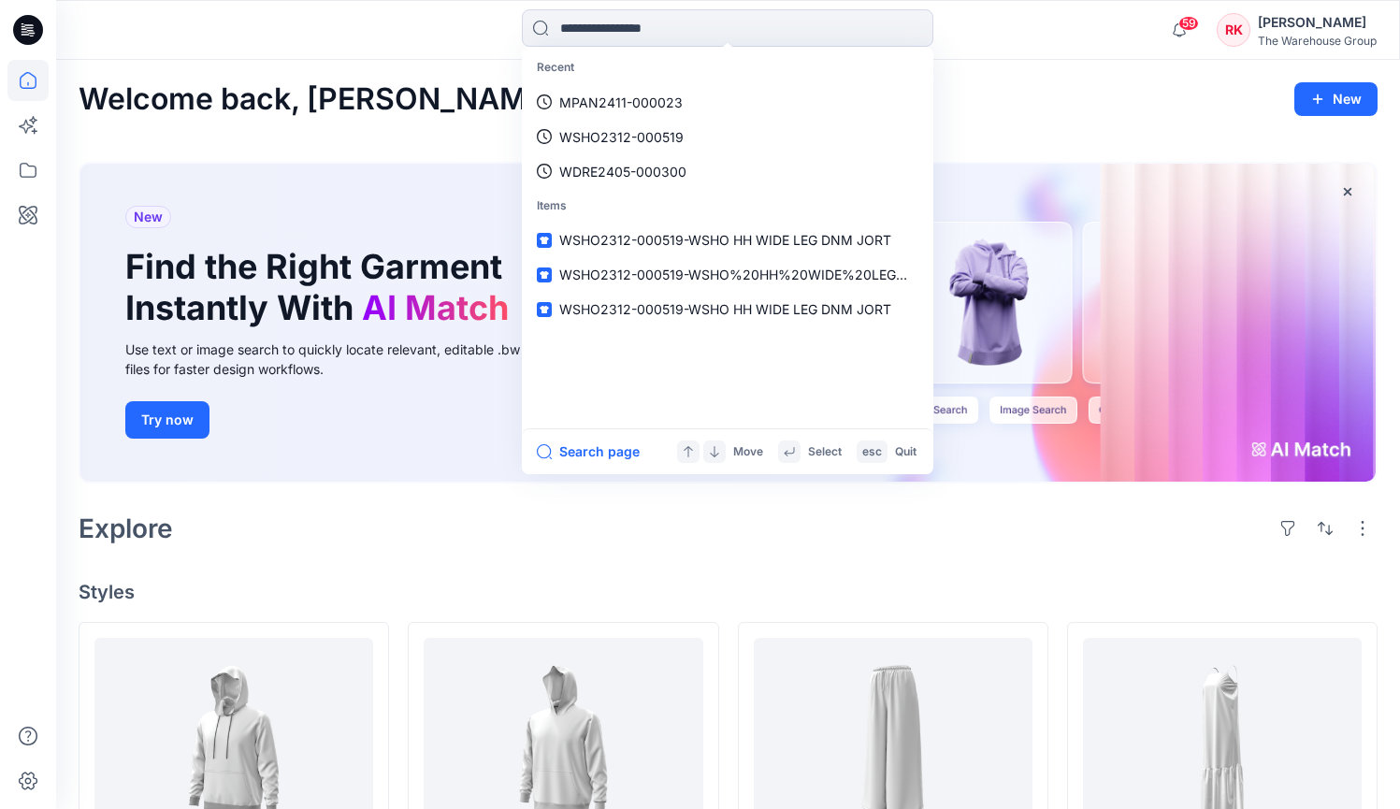
click at [1011, 29] on div "Recent MPAN2411-000023 WSHO2312-000519 WDRE2405-000300 Items WSHO2312-000519-WS…" at bounding box center [728, 29] width 672 height 41
